Goal: Navigation & Orientation: Find specific page/section

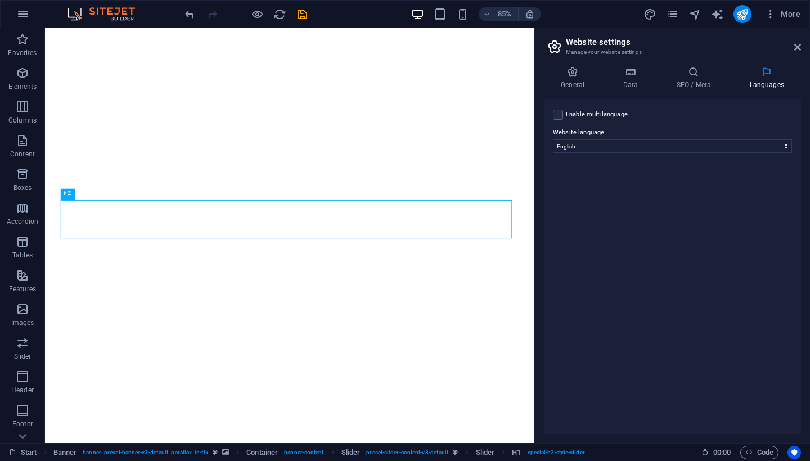
select select "41"
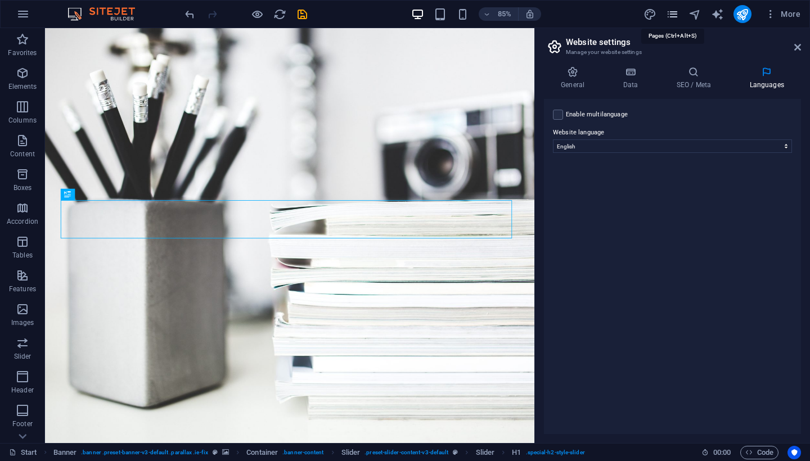
click at [671, 14] on icon "pages" at bounding box center [672, 14] width 13 height 13
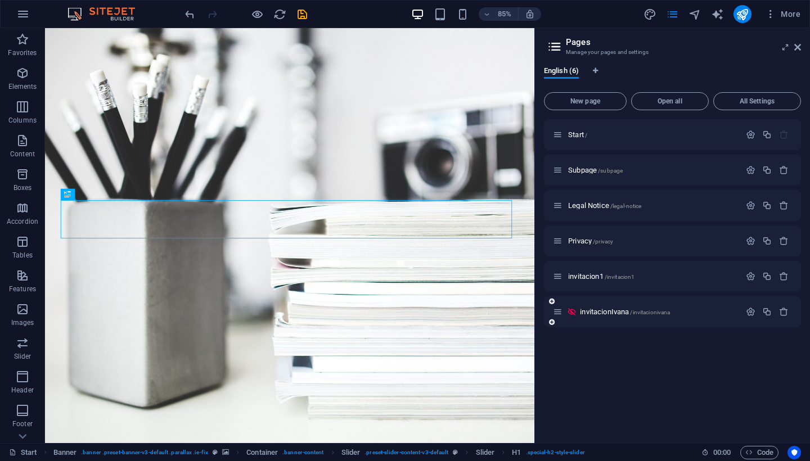
click at [571, 311] on icon at bounding box center [572, 312] width 10 height 10
click at [604, 313] on span "invitacionIvana /invitacionivana" at bounding box center [625, 312] width 90 height 8
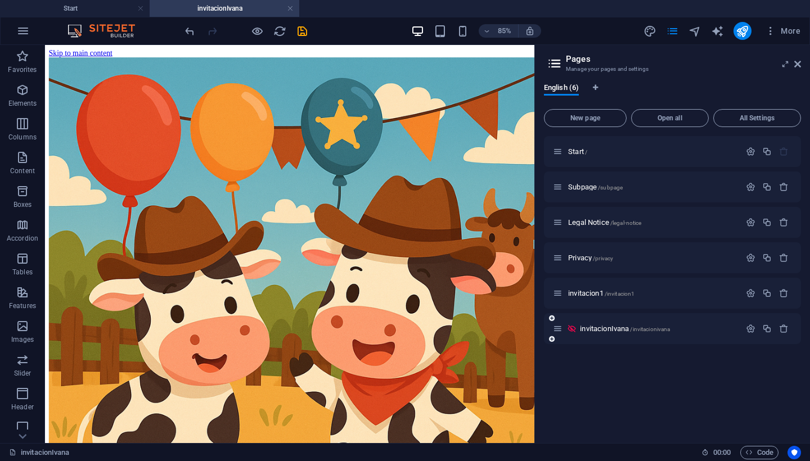
click at [574, 329] on icon at bounding box center [572, 329] width 10 height 10
click at [572, 329] on icon at bounding box center [572, 329] width 10 height 10
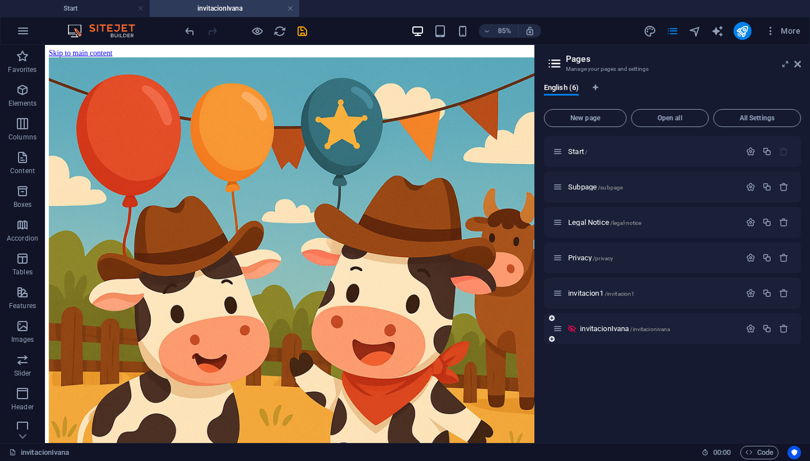
click at [572, 329] on icon at bounding box center [572, 329] width 10 height 10
click at [572, 330] on icon at bounding box center [572, 329] width 10 height 10
click at [616, 330] on span "invitacionIvana /invitacionivana" at bounding box center [625, 329] width 90 height 8
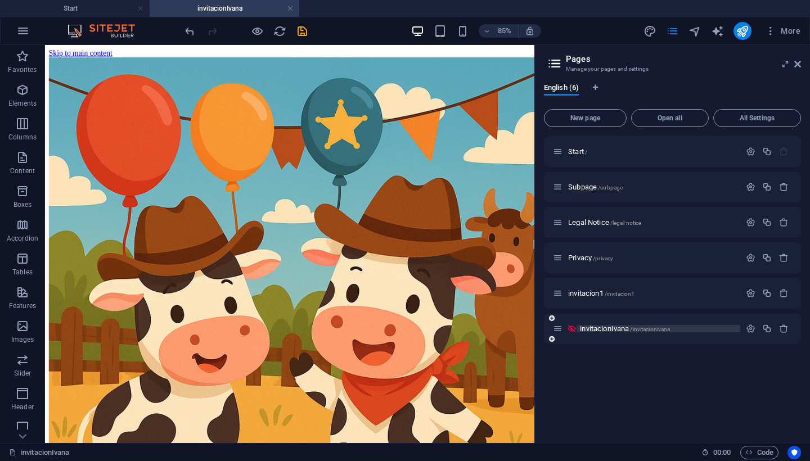
click at [616, 330] on span "invitacionIvana /invitacionivana" at bounding box center [625, 329] width 90 height 8
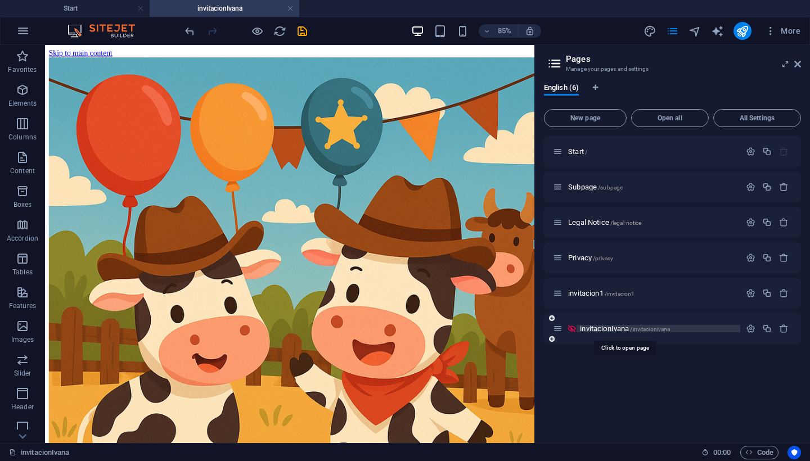
click at [616, 330] on span "invitacionIvana /invitacionivana" at bounding box center [625, 329] width 90 height 8
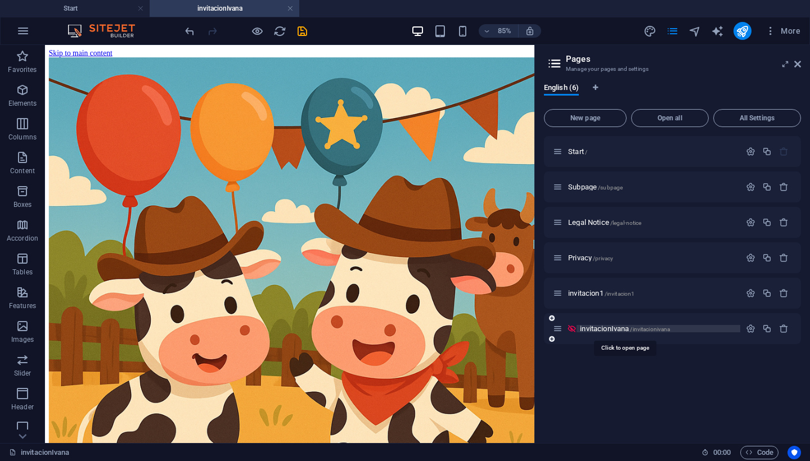
click at [616, 330] on span "invitacionIvana /invitacionivana" at bounding box center [625, 329] width 90 height 8
click at [700, 329] on p "invitacionIvana /invitacionivana" at bounding box center [658, 328] width 157 height 7
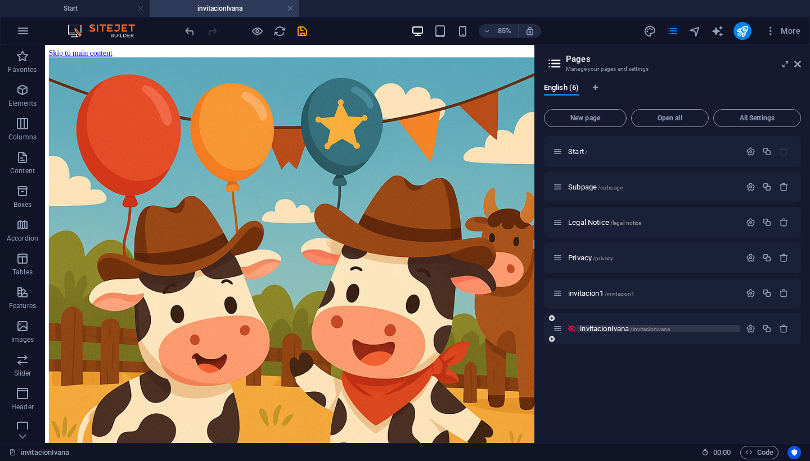
click at [700, 329] on p "invitacionIvana /invitacionivana" at bounding box center [658, 328] width 157 height 7
click at [637, 295] on p "invitacion1 /invitacion1" at bounding box center [652, 293] width 169 height 7
click at [637, 322] on div "invitacionIvana /invitacionivana" at bounding box center [646, 328] width 187 height 13
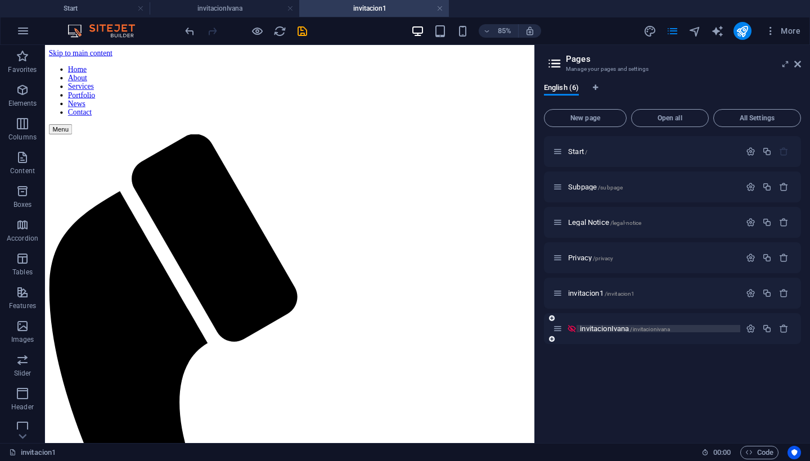
click at [602, 330] on span "invitacionIvana /invitacionivana" at bounding box center [625, 329] width 90 height 8
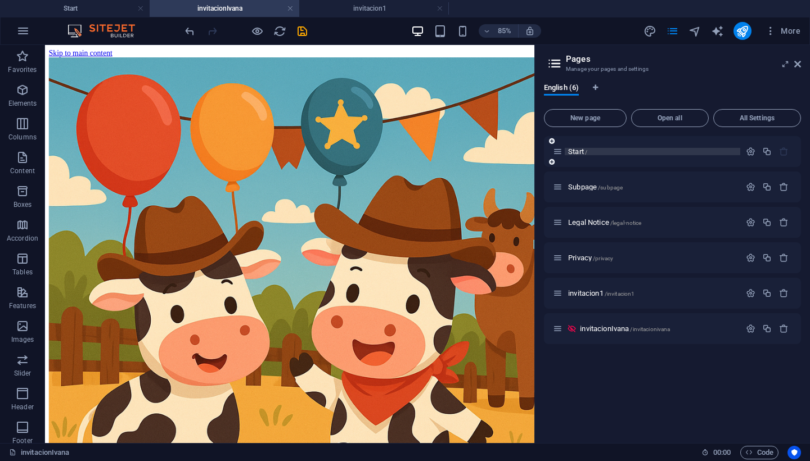
click at [579, 154] on span "Start /" at bounding box center [577, 151] width 19 height 8
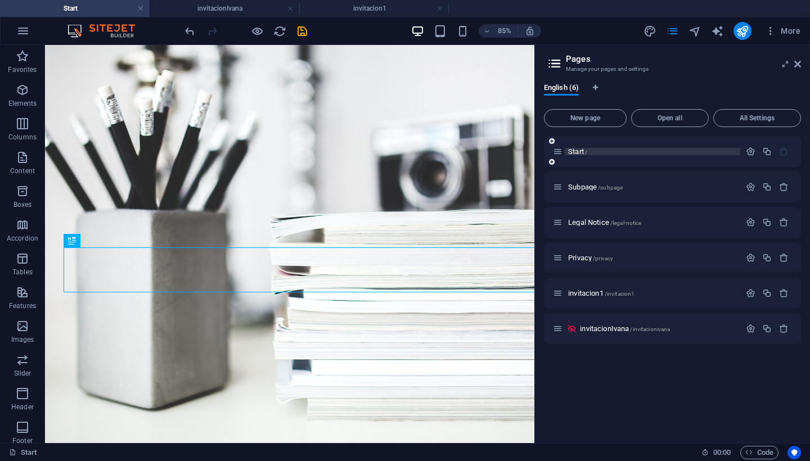
click at [579, 154] on span "Start /" at bounding box center [577, 151] width 19 height 8
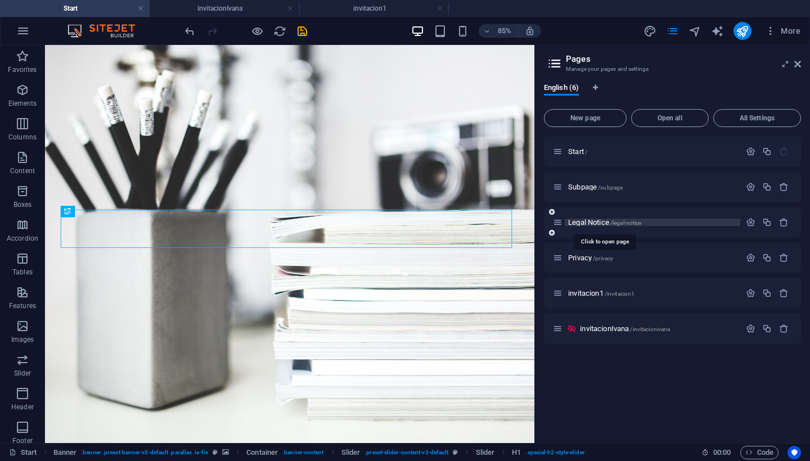
click at [587, 223] on span "Legal Notice /legal-notice" at bounding box center [604, 222] width 73 height 8
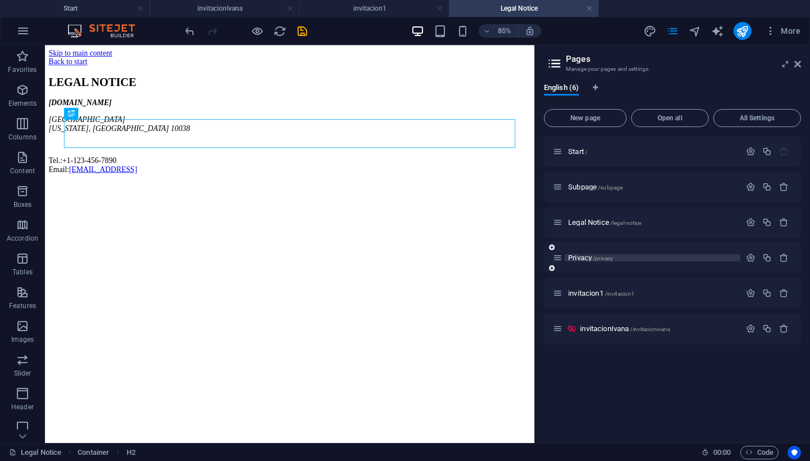
click at [587, 256] on span "Privacy /privacy" at bounding box center [590, 258] width 45 height 8
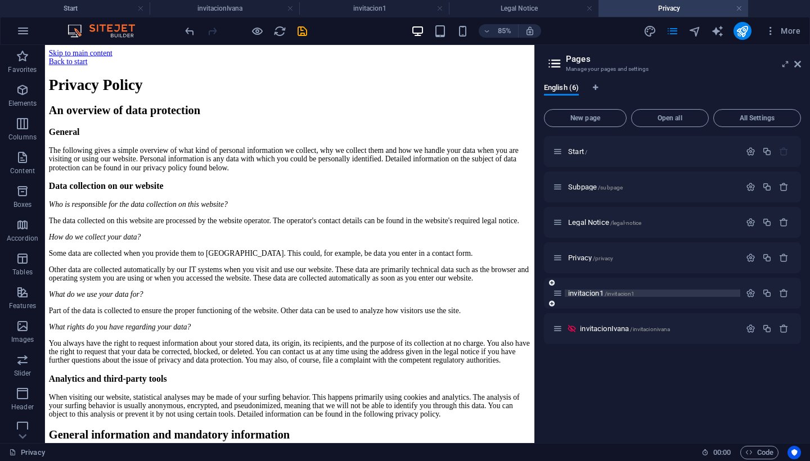
click at [590, 294] on span "invitacion1 /invitacion1" at bounding box center [601, 293] width 66 height 8
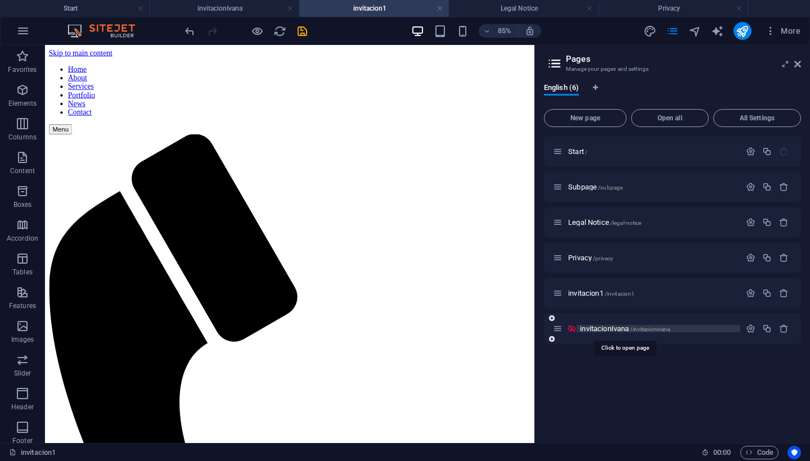
click at [596, 328] on span "invitacionIvana /invitacionivana" at bounding box center [625, 329] width 90 height 8
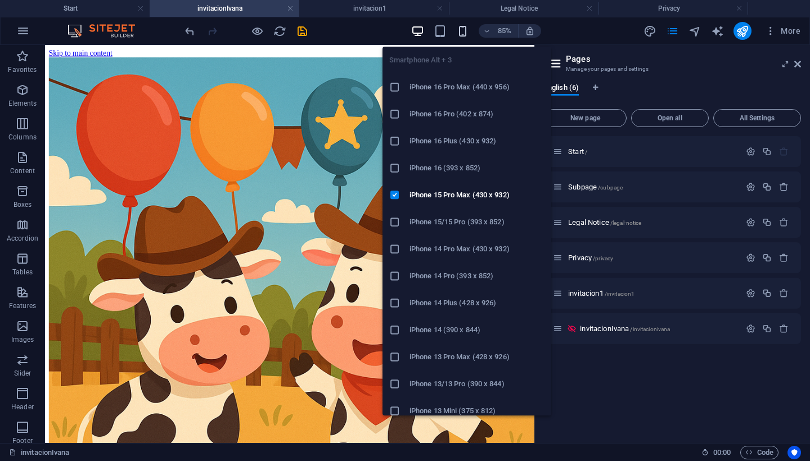
click at [459, 29] on icon "button" at bounding box center [462, 31] width 13 height 13
